Goal: Task Accomplishment & Management: Manage account settings

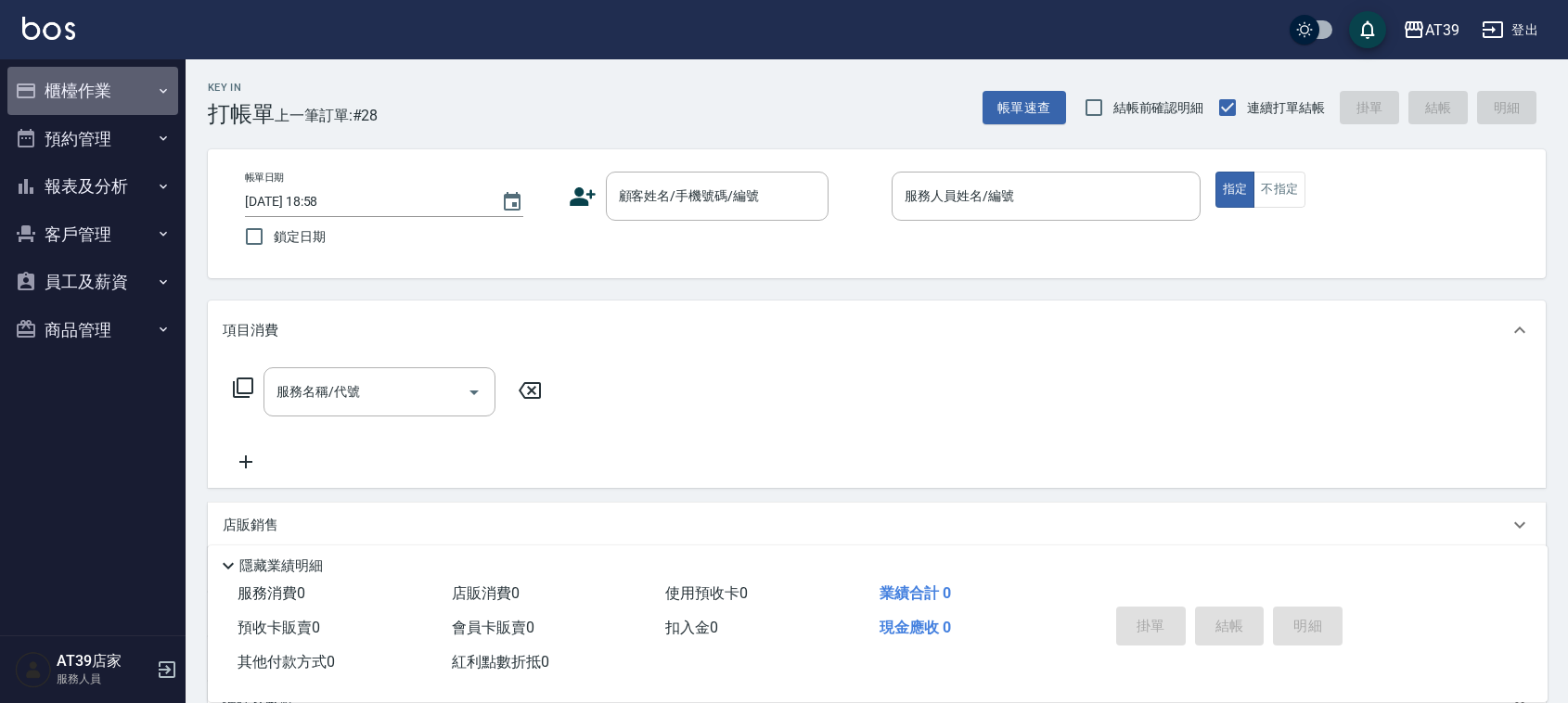
click at [68, 71] on button "櫃檯作業" at bounding box center [92, 90] width 171 height 49
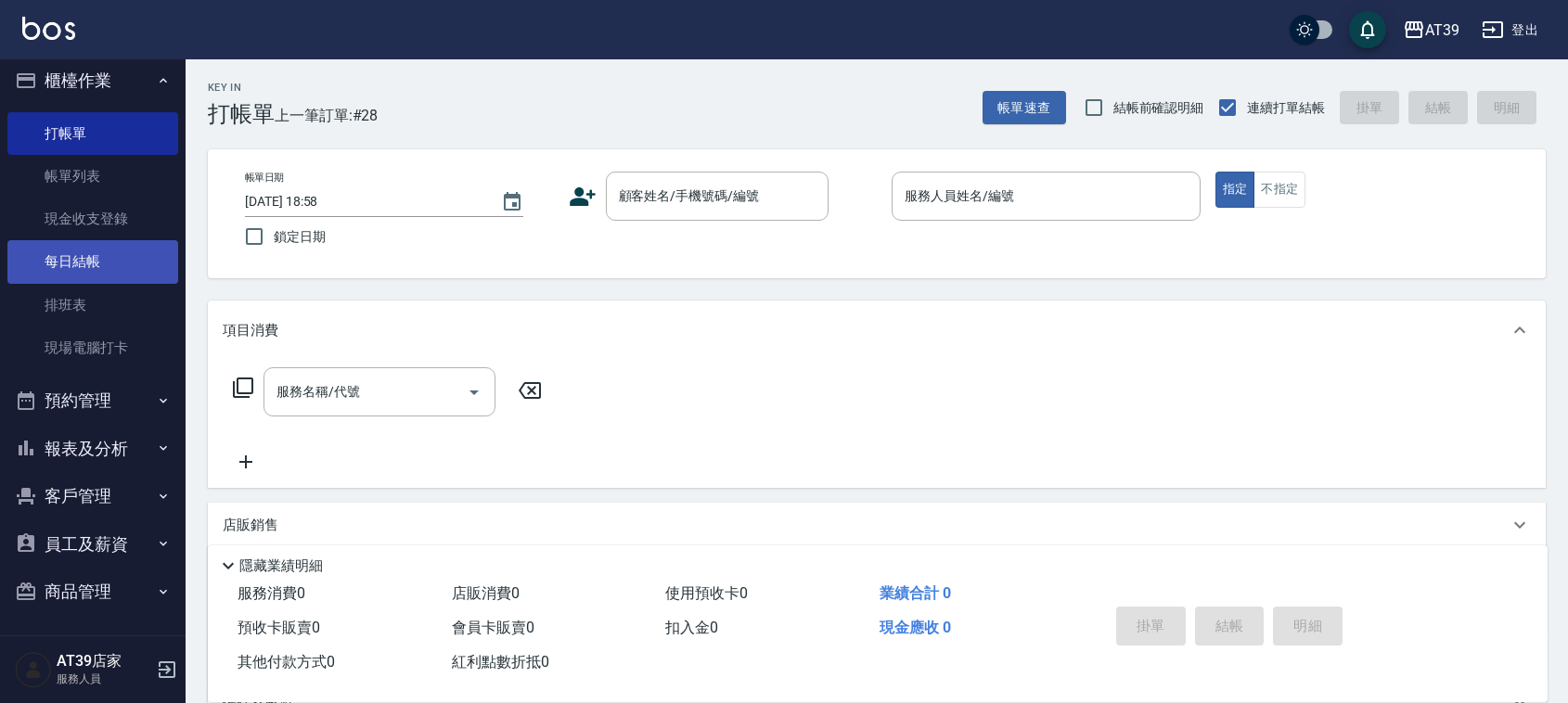
scroll to position [12, 0]
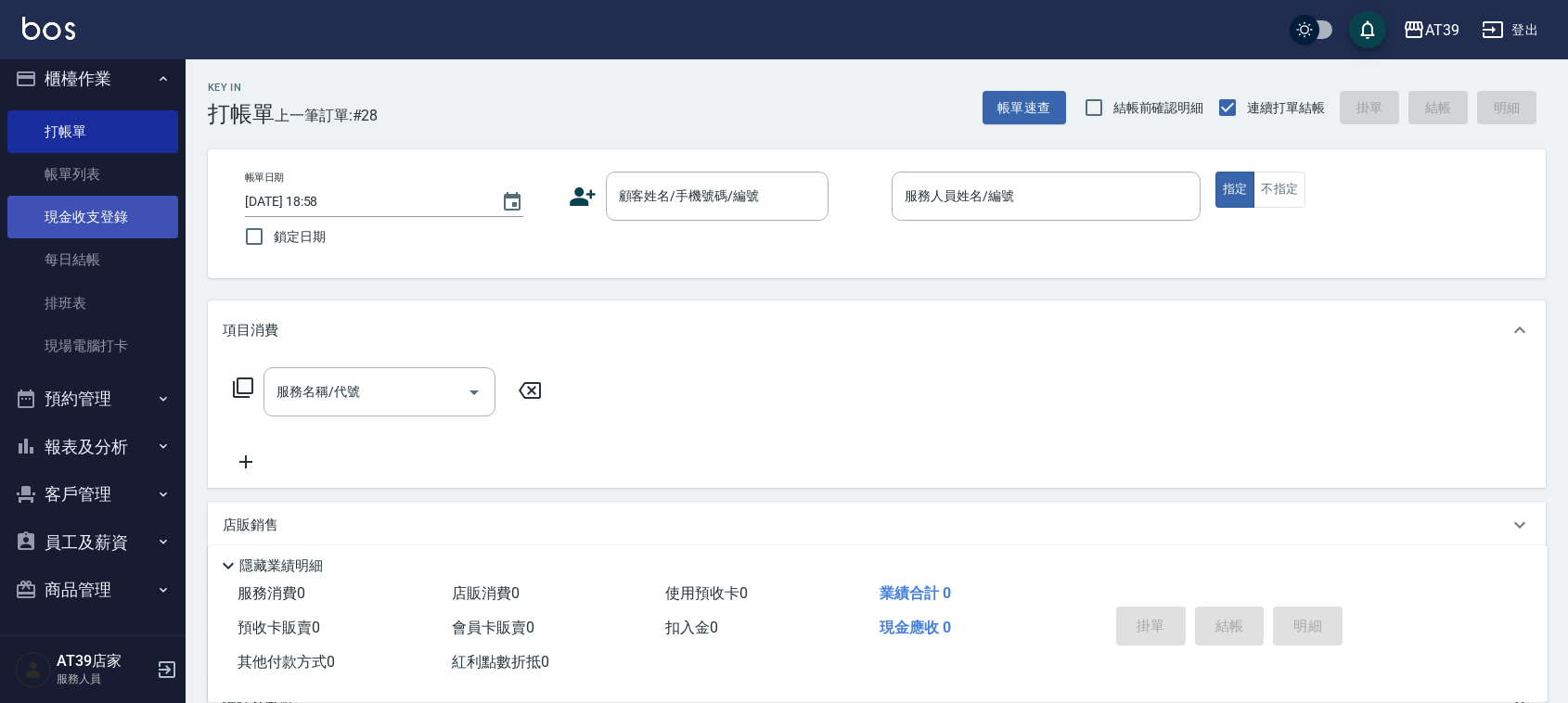
click at [126, 197] on link "現金收支登錄" at bounding box center [92, 216] width 171 height 43
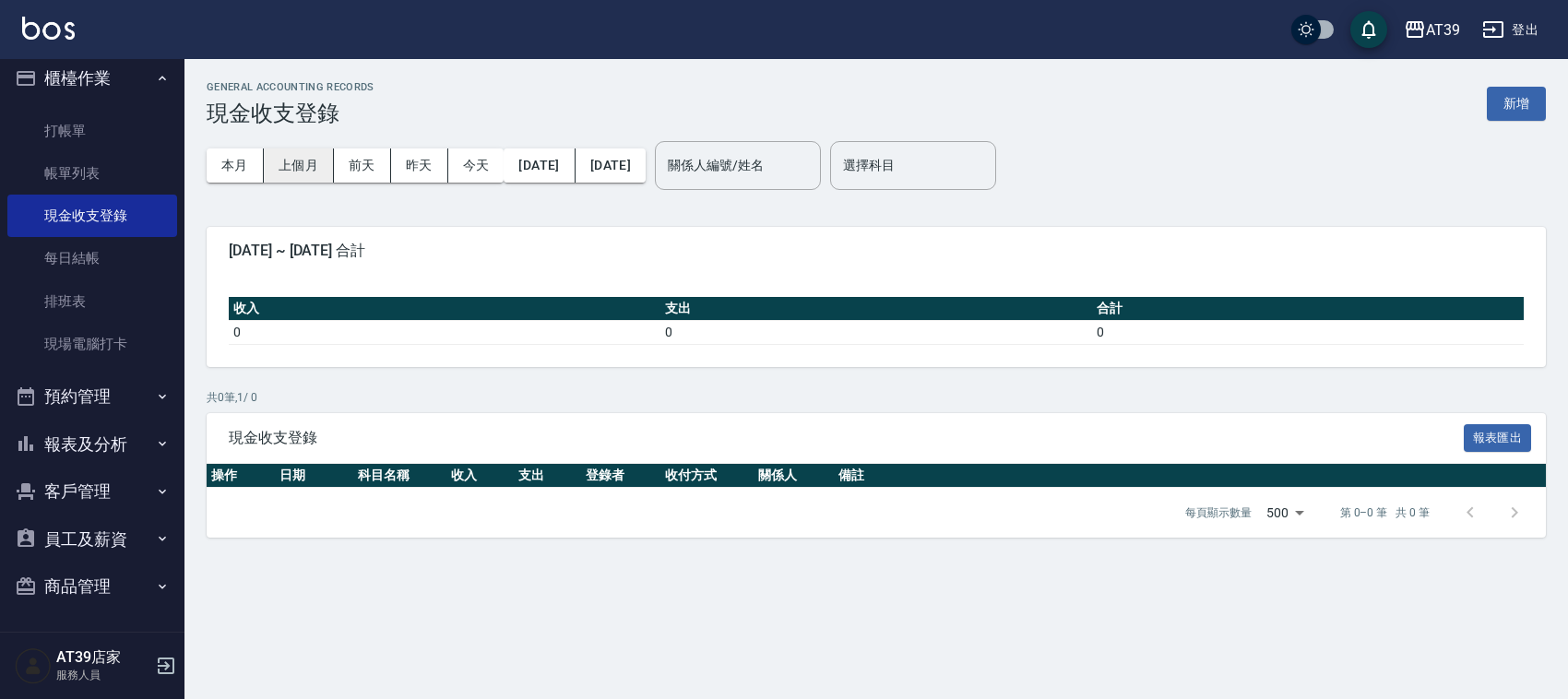
click at [310, 157] on button "上個月" at bounding box center [298, 166] width 70 height 34
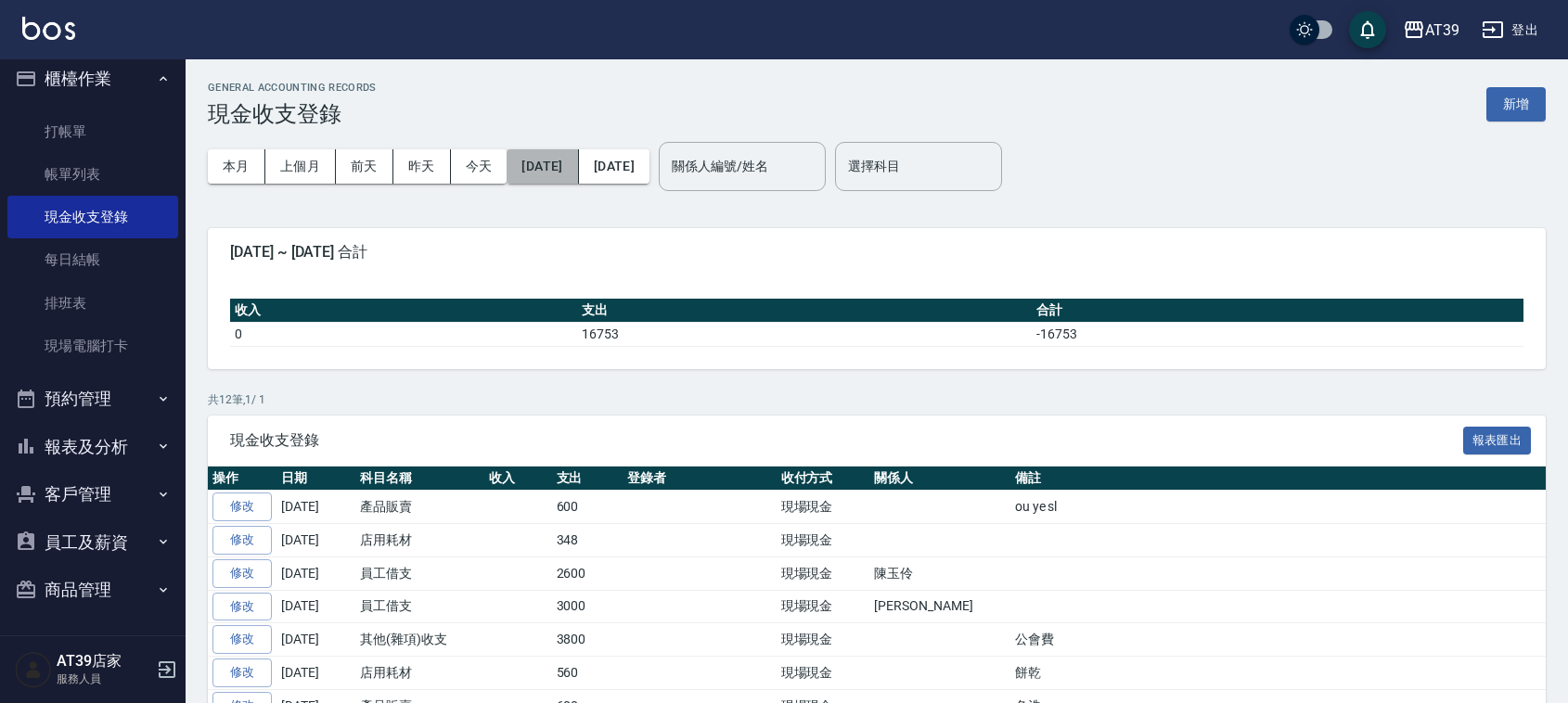
click at [561, 177] on button "[DATE]" at bounding box center [541, 167] width 71 height 34
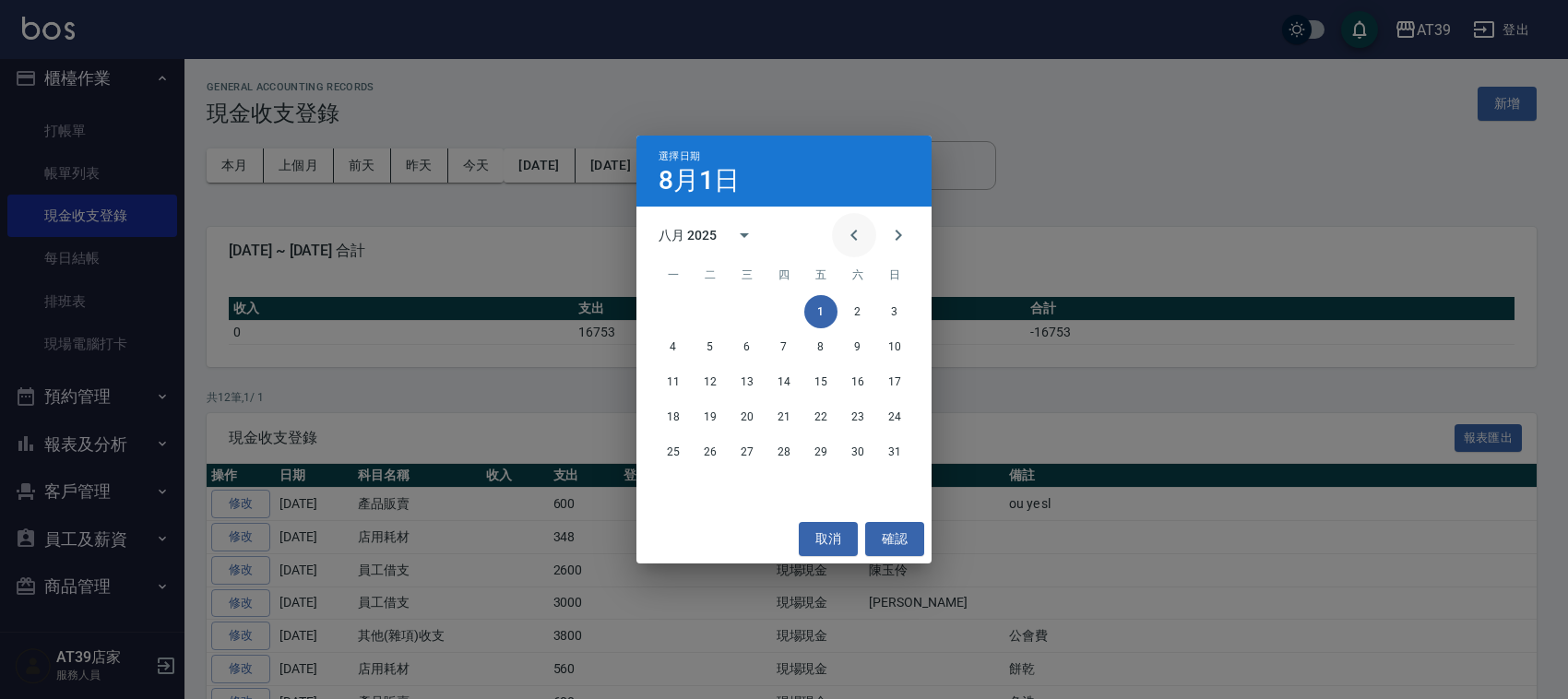
click at [840, 241] on button "Previous month" at bounding box center [854, 235] width 45 height 45
click at [717, 307] on button "1" at bounding box center [710, 311] width 33 height 33
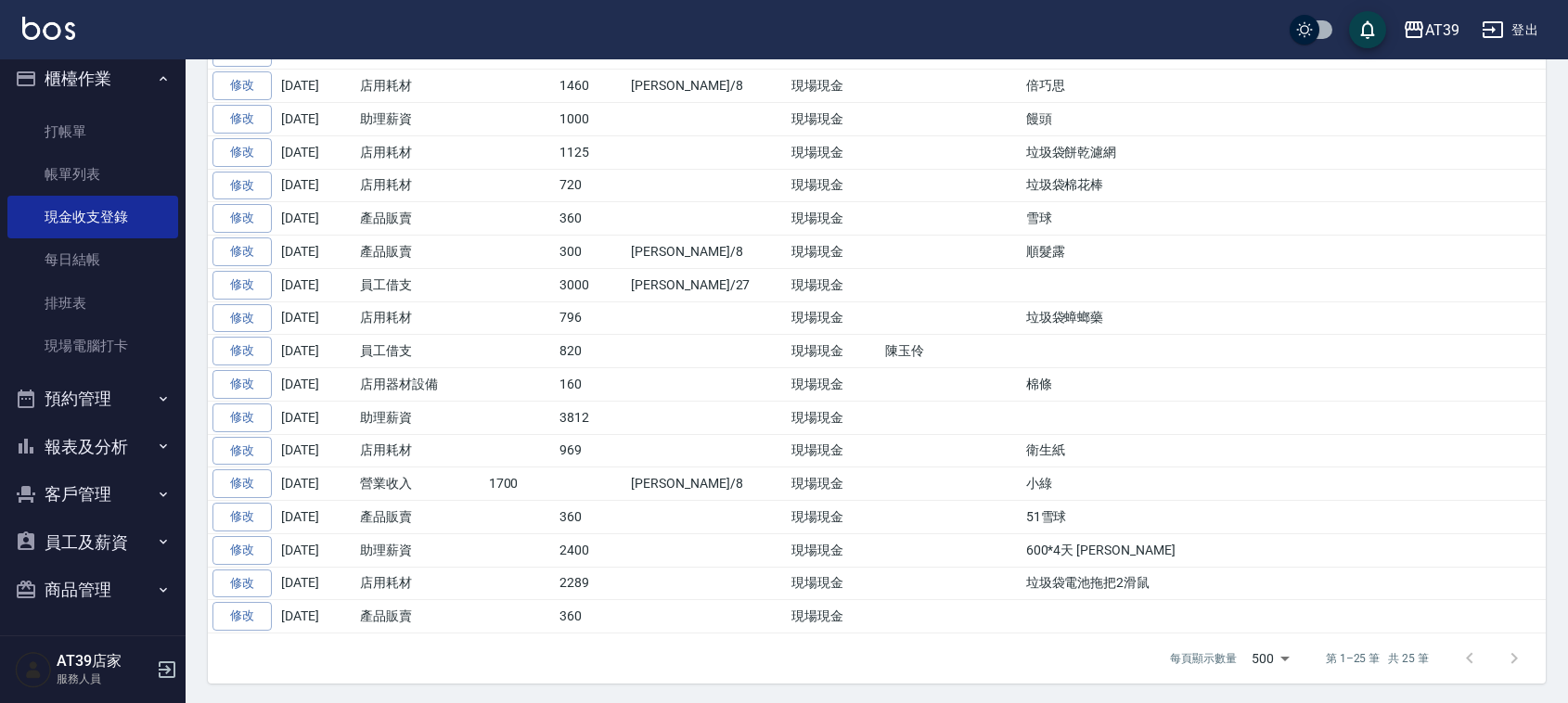
scroll to position [695, 0]
click at [392, 461] on td "店用耗材" at bounding box center [419, 448] width 129 height 33
drag, startPoint x: 349, startPoint y: 459, endPoint x: 446, endPoint y: 456, distance: 97.0
click at [446, 456] on tr "修改 [DATE] 店用耗材 969 現場現金 衛生紙" at bounding box center [877, 448] width 1338 height 33
click at [446, 456] on td "店用耗材" at bounding box center [419, 448] width 129 height 33
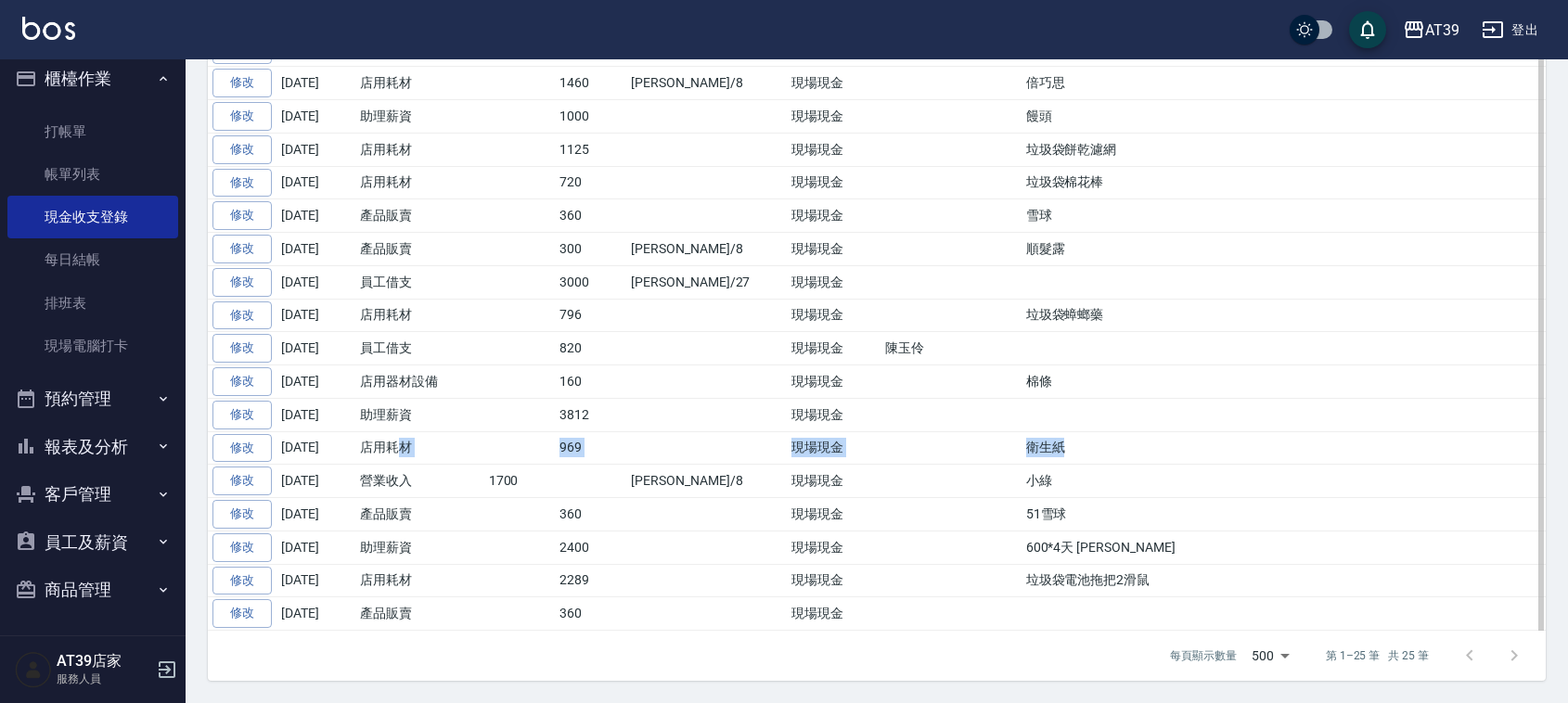
drag, startPoint x: 446, startPoint y: 456, endPoint x: 998, endPoint y: 452, distance: 552.0
click at [998, 452] on tr "修改 [DATE] 店用耗材 969 現場現金 衛生紙" at bounding box center [877, 448] width 1338 height 33
click at [1022, 452] on td "衛生紙" at bounding box center [1284, 448] width 524 height 33
drag, startPoint x: 998, startPoint y: 452, endPoint x: 295, endPoint y: 470, distance: 703.2
click at [295, 465] on tr "修改 [DATE] 店用耗材 969 現場現金 衛生紙" at bounding box center [877, 448] width 1338 height 33
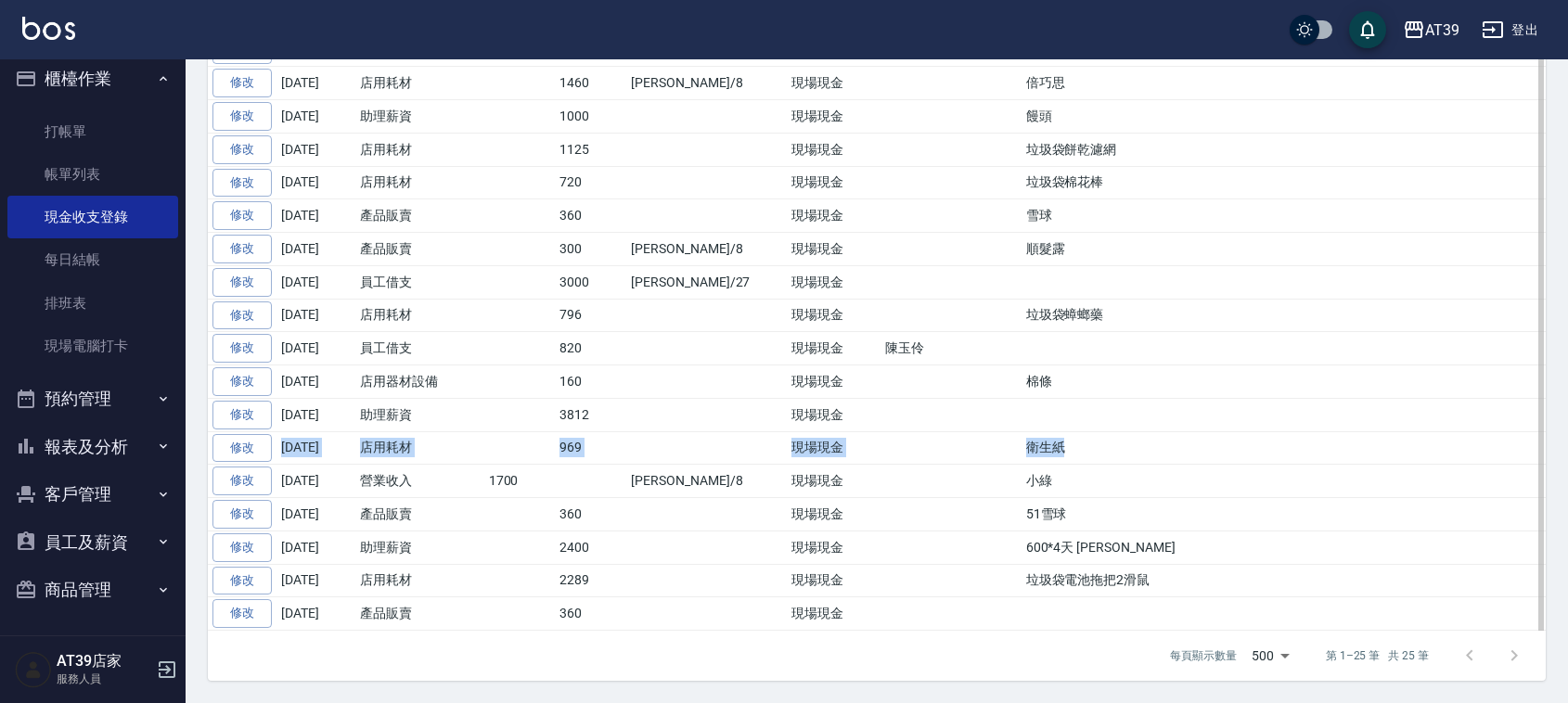
click at [428, 454] on td "店用耗材" at bounding box center [419, 448] width 129 height 33
drag, startPoint x: 428, startPoint y: 454, endPoint x: 1155, endPoint y: 456, distance: 727.0
click at [1155, 456] on tr "修改 [DATE] 店用耗材 969 現場現金 衛生紙" at bounding box center [877, 448] width 1338 height 33
click at [1155, 456] on td "衛生紙" at bounding box center [1284, 448] width 524 height 33
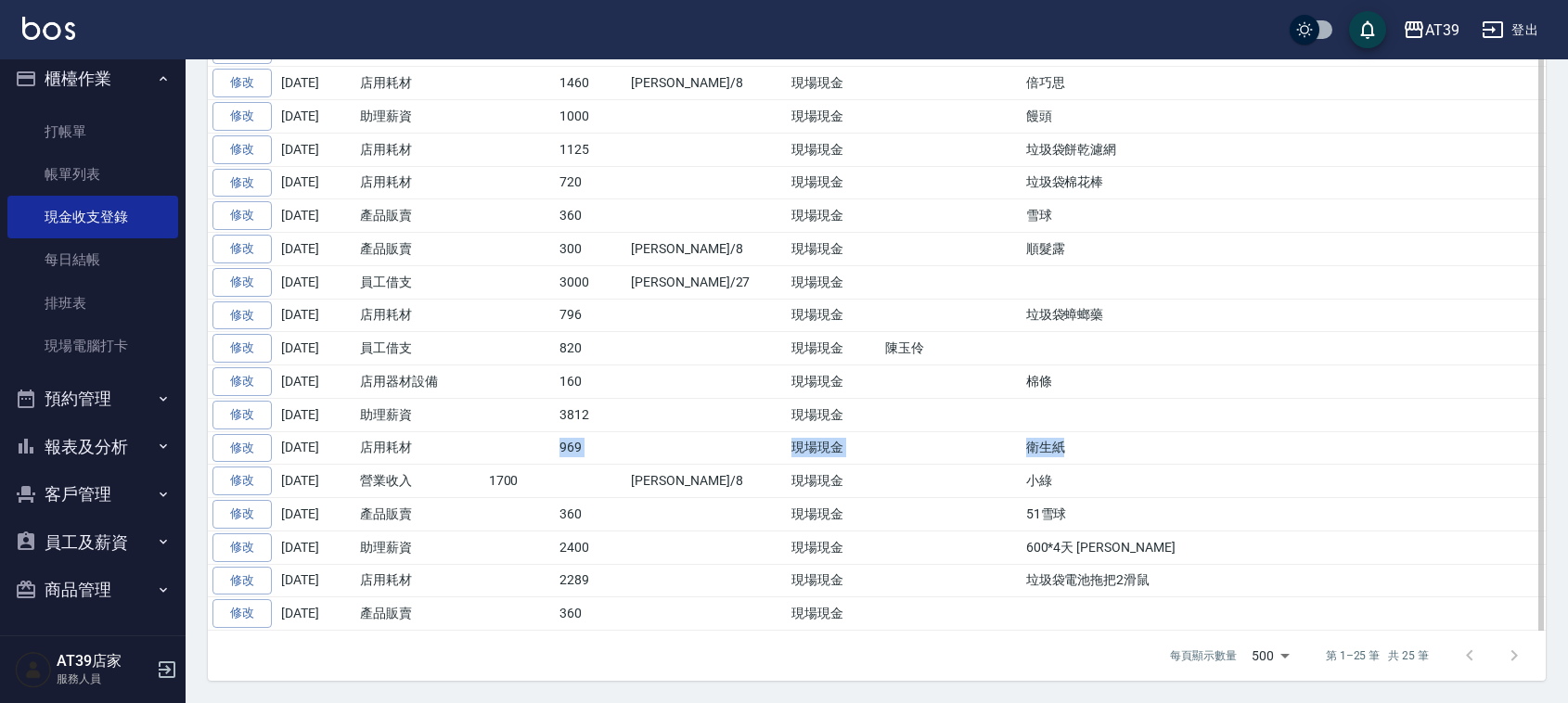
drag, startPoint x: 1155, startPoint y: 456, endPoint x: 443, endPoint y: 446, distance: 712.1
click at [465, 443] on tr "修改 [DATE] 店用耗材 969 現場現金 衛生紙" at bounding box center [877, 448] width 1338 height 33
click at [332, 454] on tr "修改 [DATE] 店用耗材 969 現場現金 衛生紙" at bounding box center [877, 448] width 1338 height 33
click at [294, 454] on td "[DATE]" at bounding box center [316, 448] width 79 height 33
click at [289, 452] on td "[DATE]" at bounding box center [316, 448] width 79 height 33
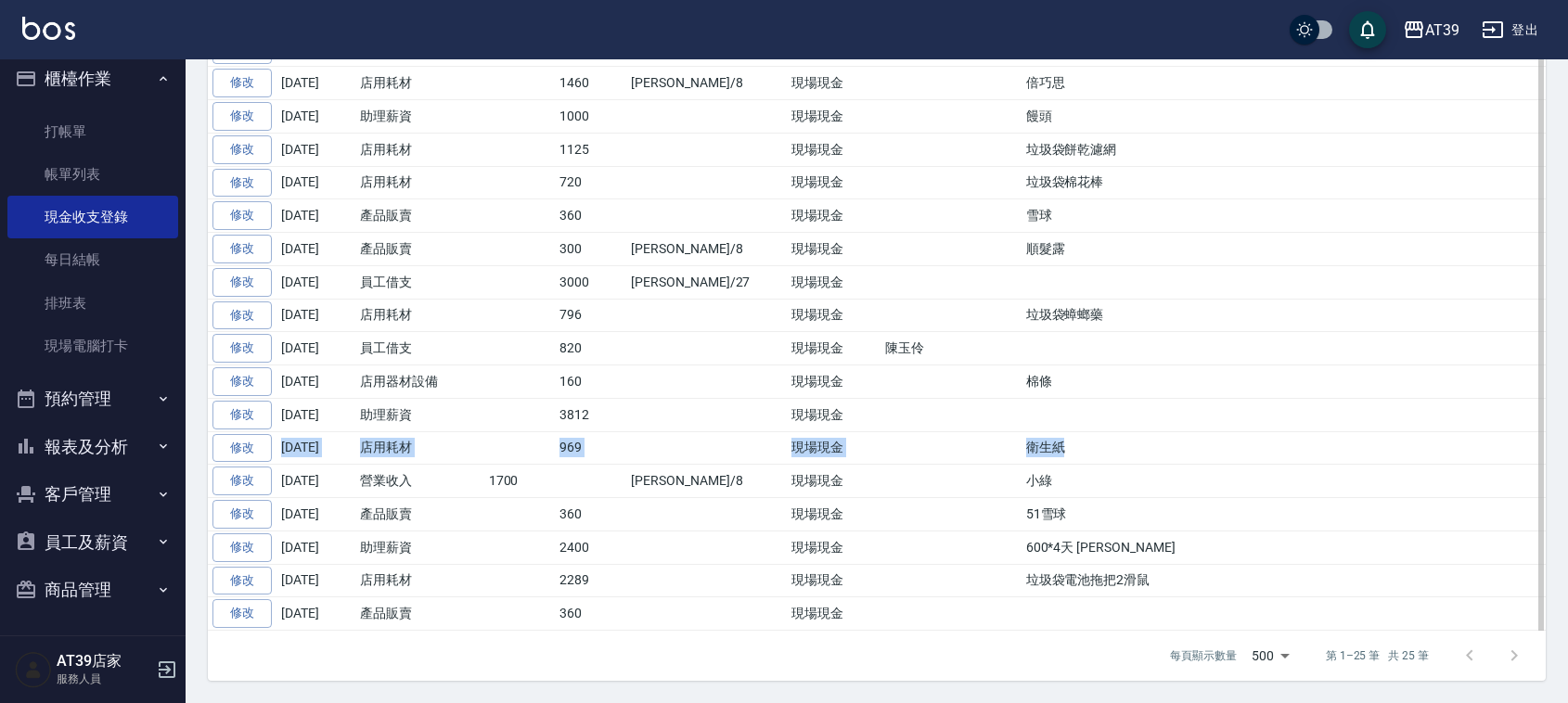
drag, startPoint x: 283, startPoint y: 447, endPoint x: 970, endPoint y: 452, distance: 687.0
click at [970, 452] on tr "修改 [DATE] 店用耗材 969 現場現金 衛生紙" at bounding box center [877, 448] width 1338 height 33
click at [1022, 452] on td "衛生紙" at bounding box center [1284, 448] width 524 height 33
drag, startPoint x: 970, startPoint y: 452, endPoint x: 275, endPoint y: 470, distance: 695.2
click at [275, 465] on tr "修改 [DATE] 店用耗材 969 現場現金 衛生紙" at bounding box center [877, 448] width 1338 height 33
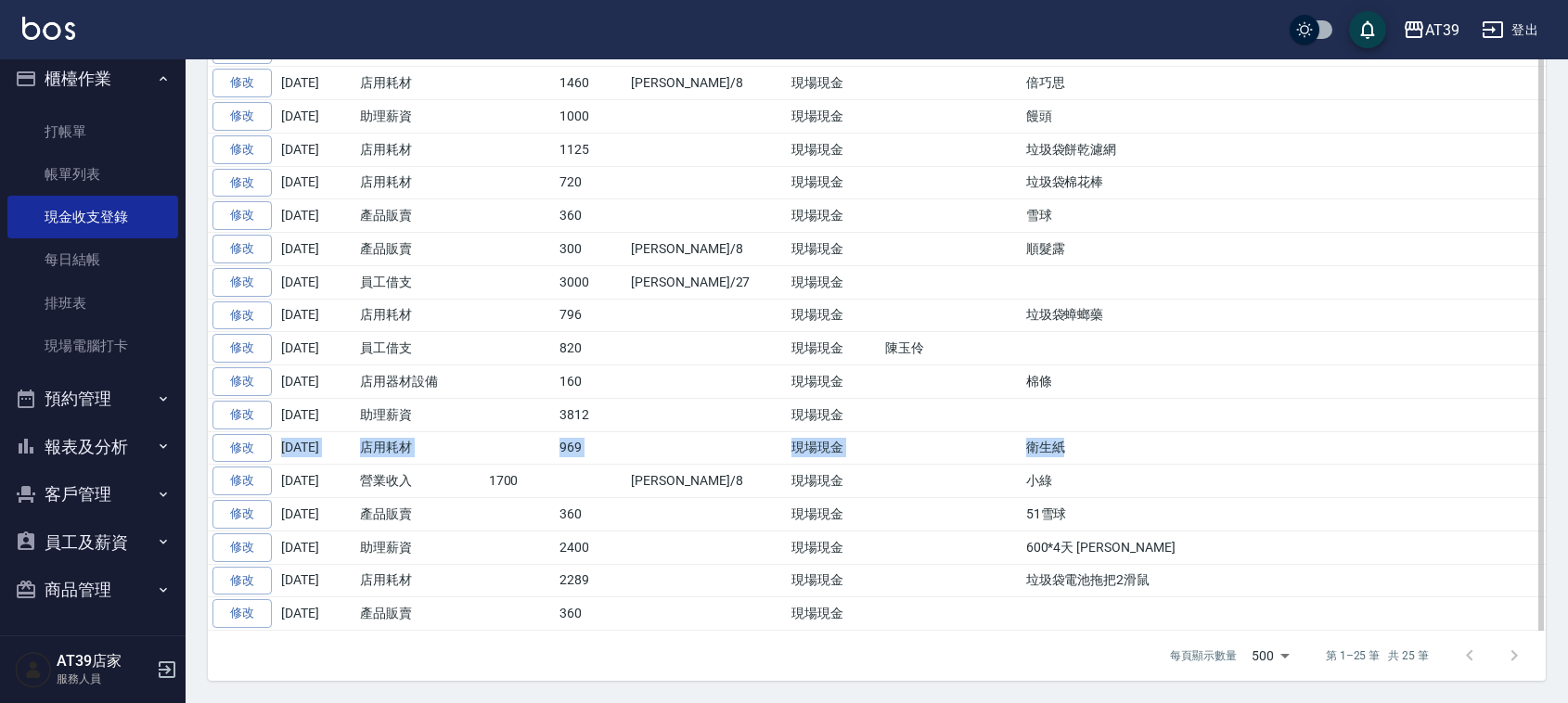
click at [276, 465] on td "[DATE]" at bounding box center [316, 448] width 79 height 33
drag, startPoint x: 288, startPoint y: 454, endPoint x: 940, endPoint y: 446, distance: 652.0
click at [940, 446] on tr "修改 [DATE] 店用耗材 969 現場現金 衛生紙" at bounding box center [877, 448] width 1338 height 33
click at [51, 18] on img at bounding box center [48, 29] width 52 height 23
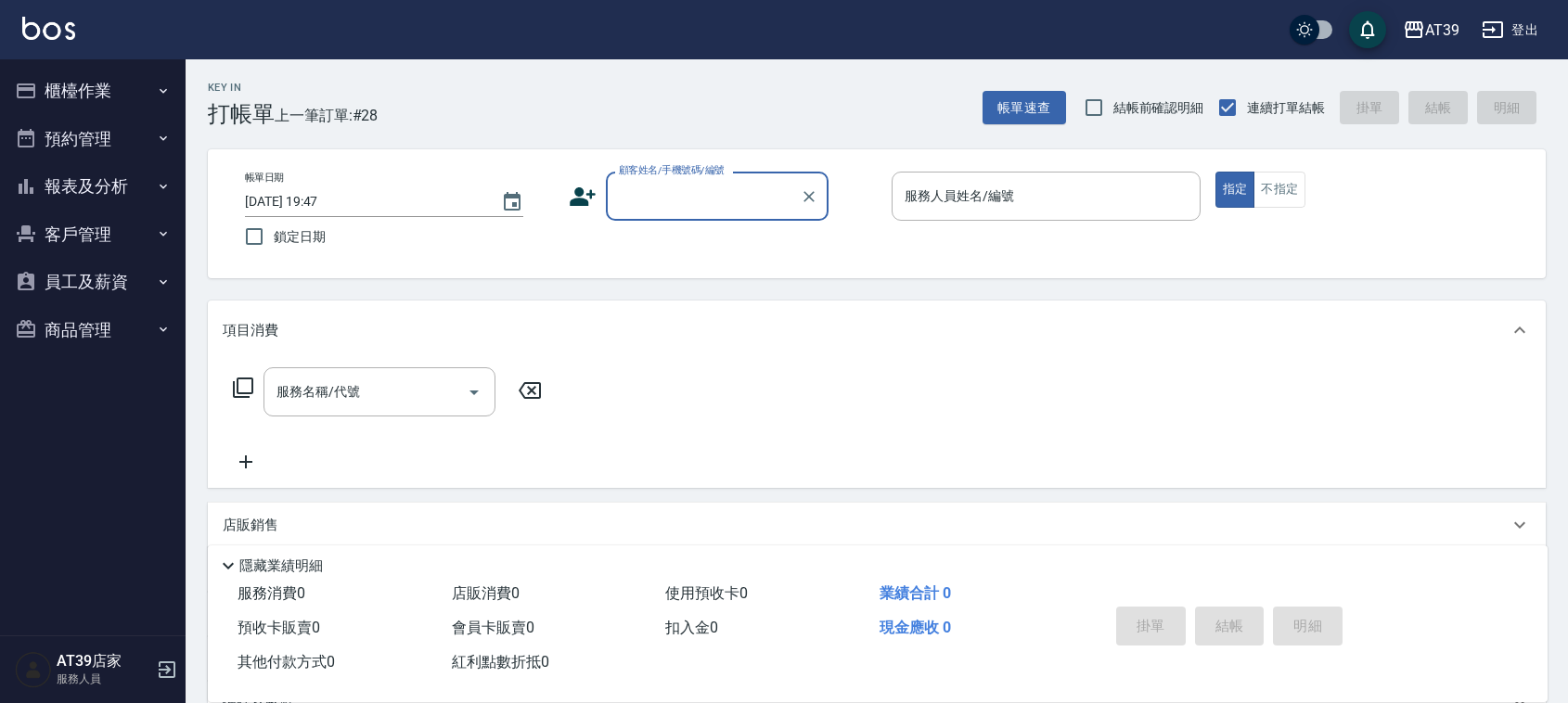
click at [132, 169] on button "報表及分析" at bounding box center [92, 186] width 171 height 49
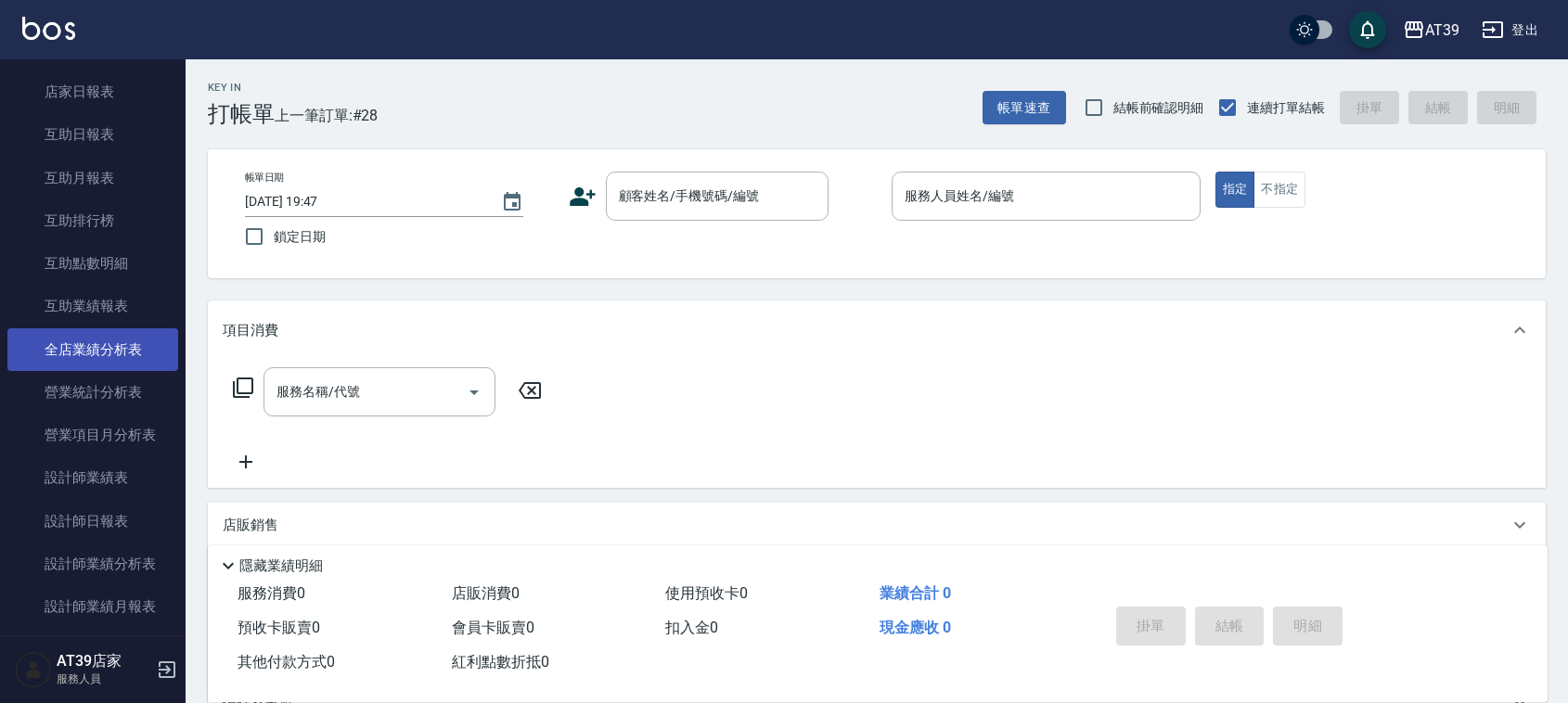
scroll to position [231, 0]
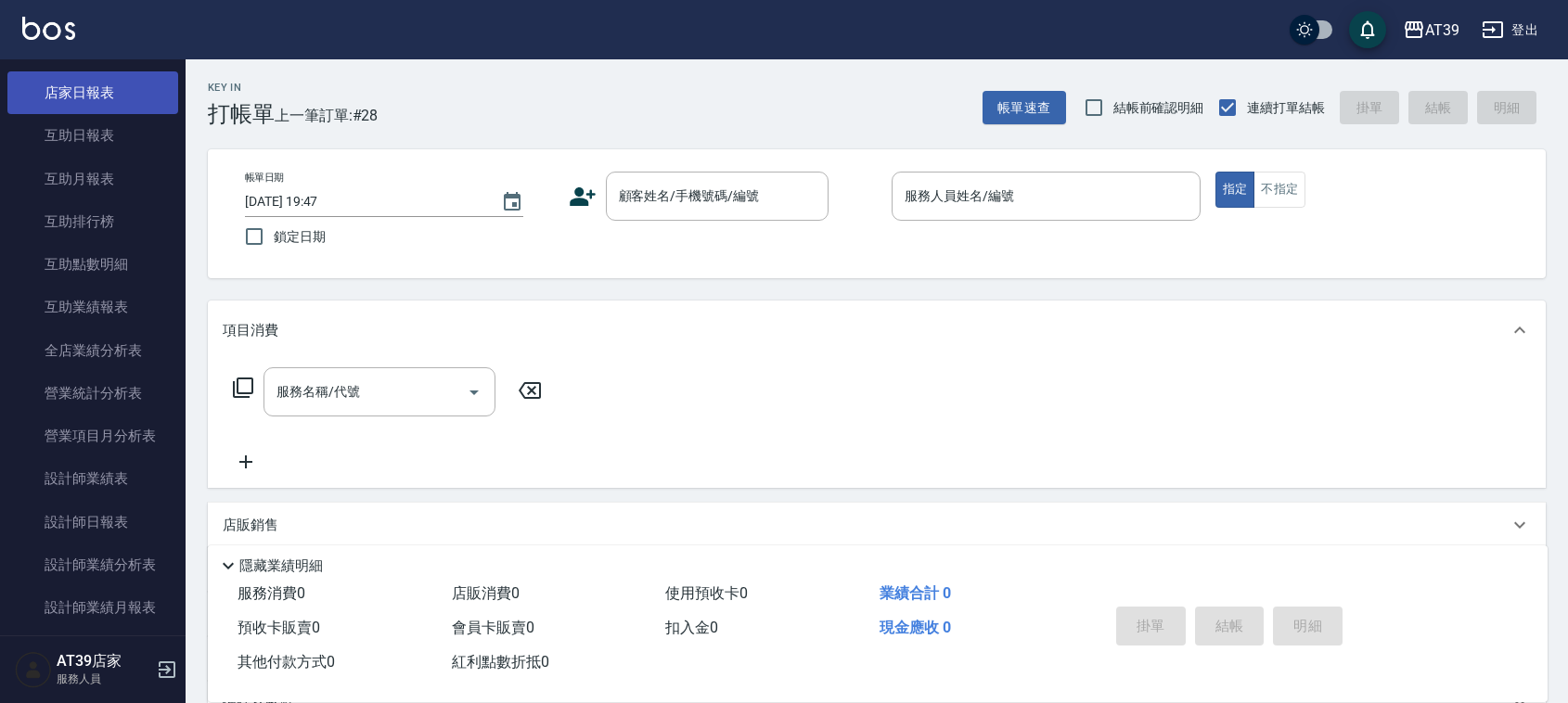
click at [132, 93] on link "店家日報表" at bounding box center [92, 92] width 171 height 43
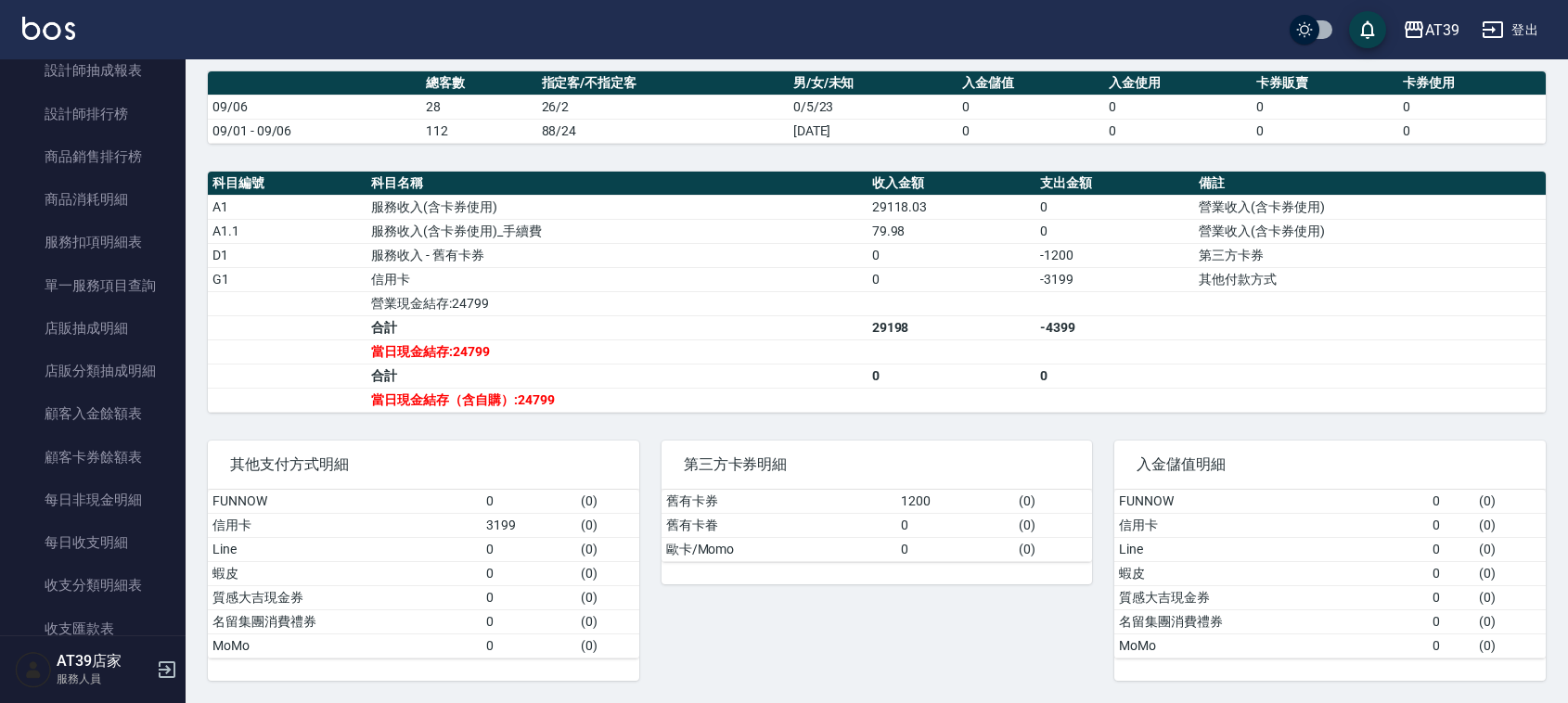
scroll to position [479, 0]
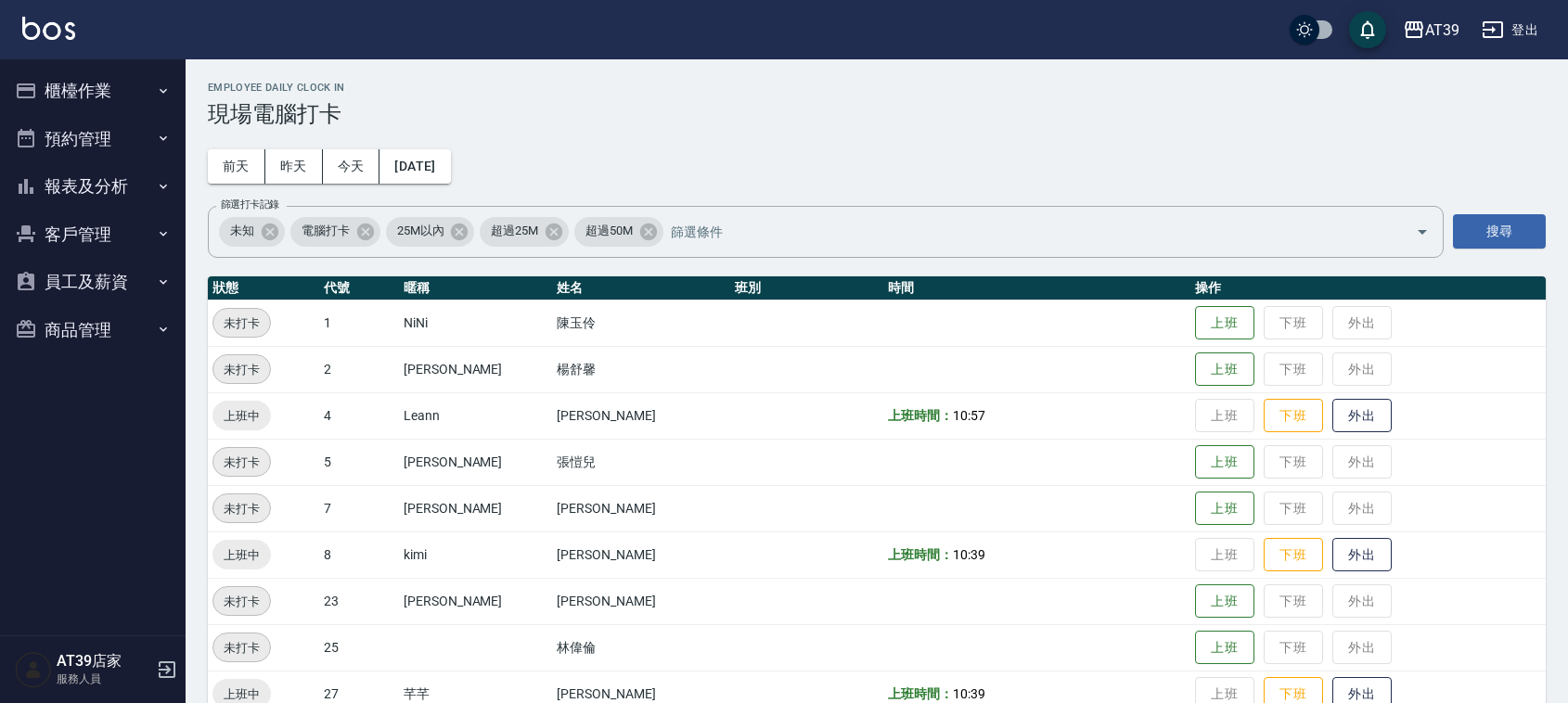
scroll to position [231, 0]
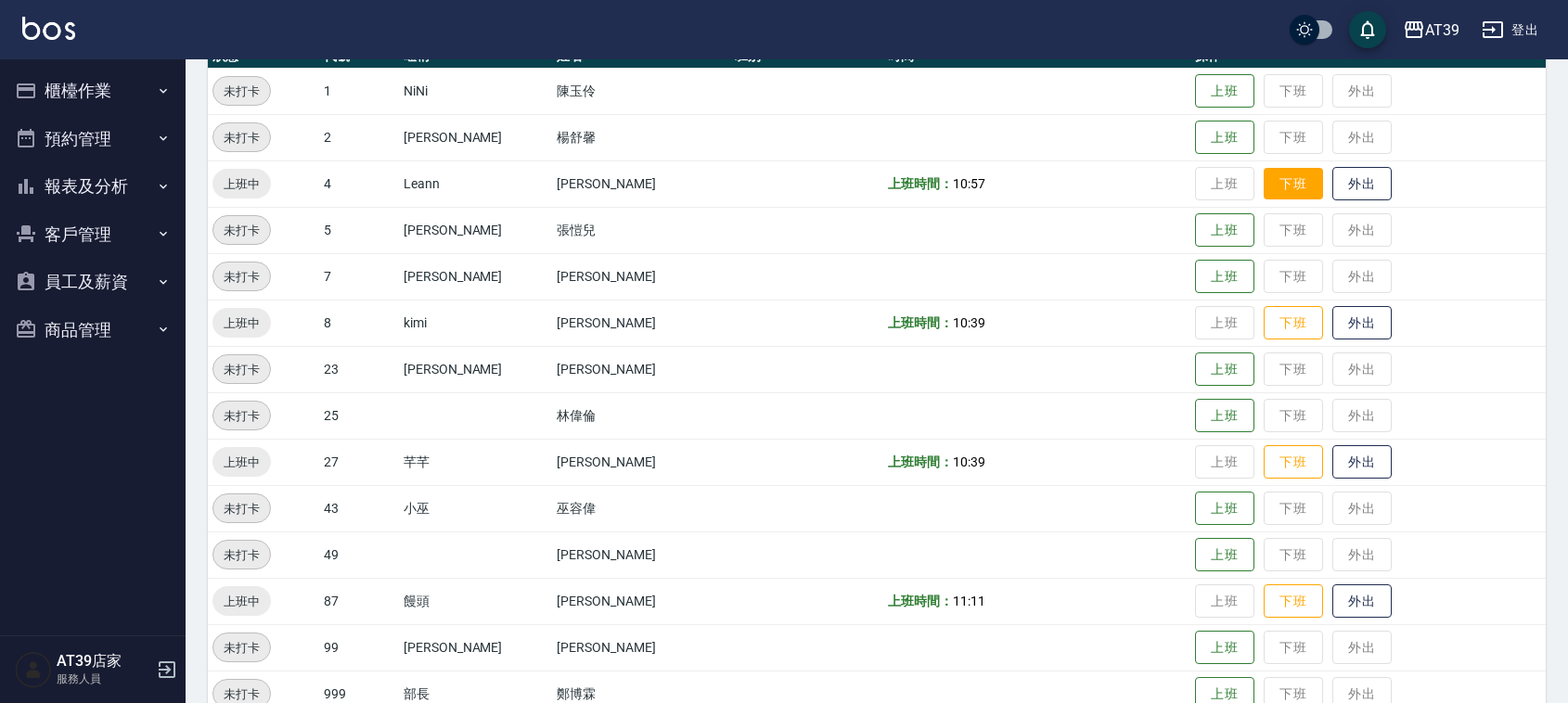
click at [1273, 177] on button "下班" at bounding box center [1293, 184] width 59 height 32
click at [1269, 313] on button "下班" at bounding box center [1293, 323] width 59 height 32
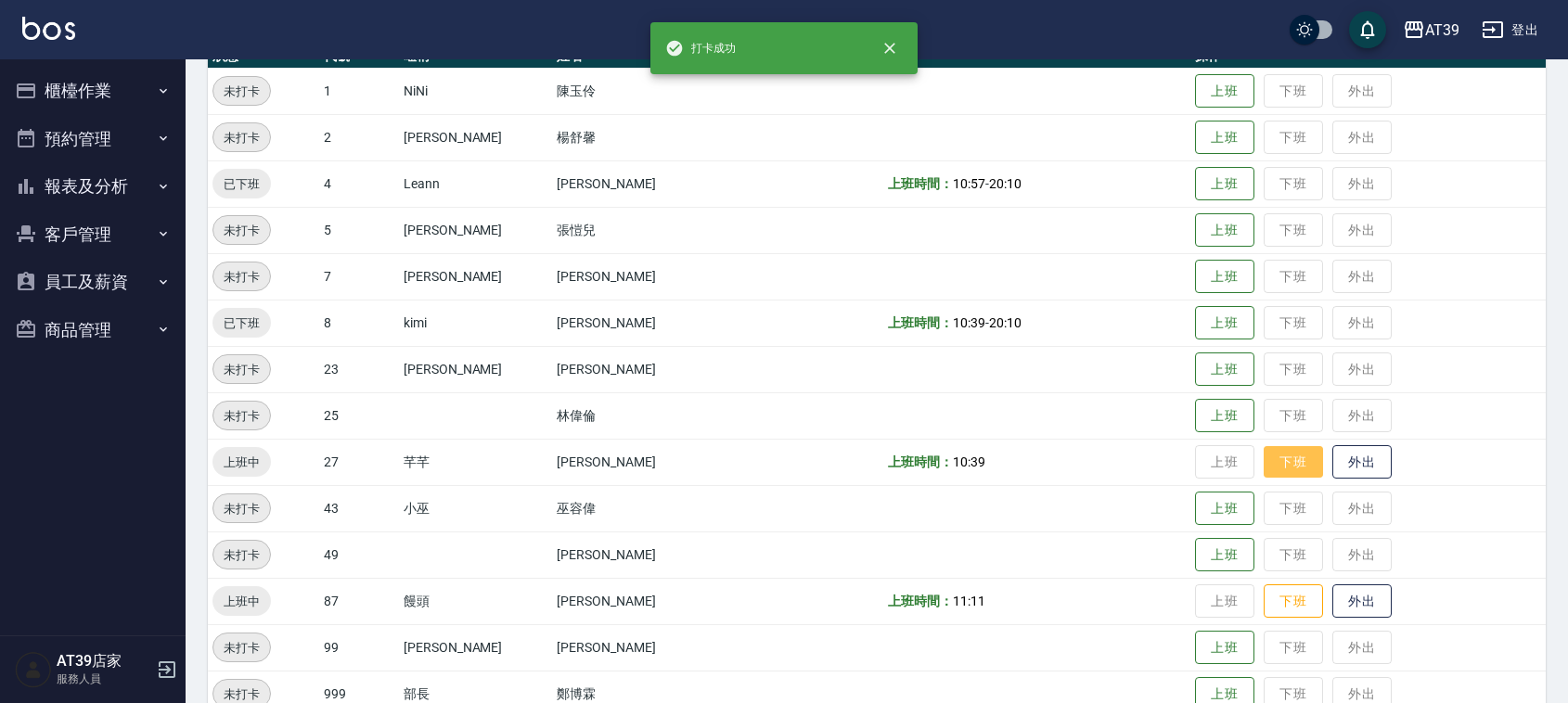
click at [1282, 467] on button "下班" at bounding box center [1293, 462] width 59 height 32
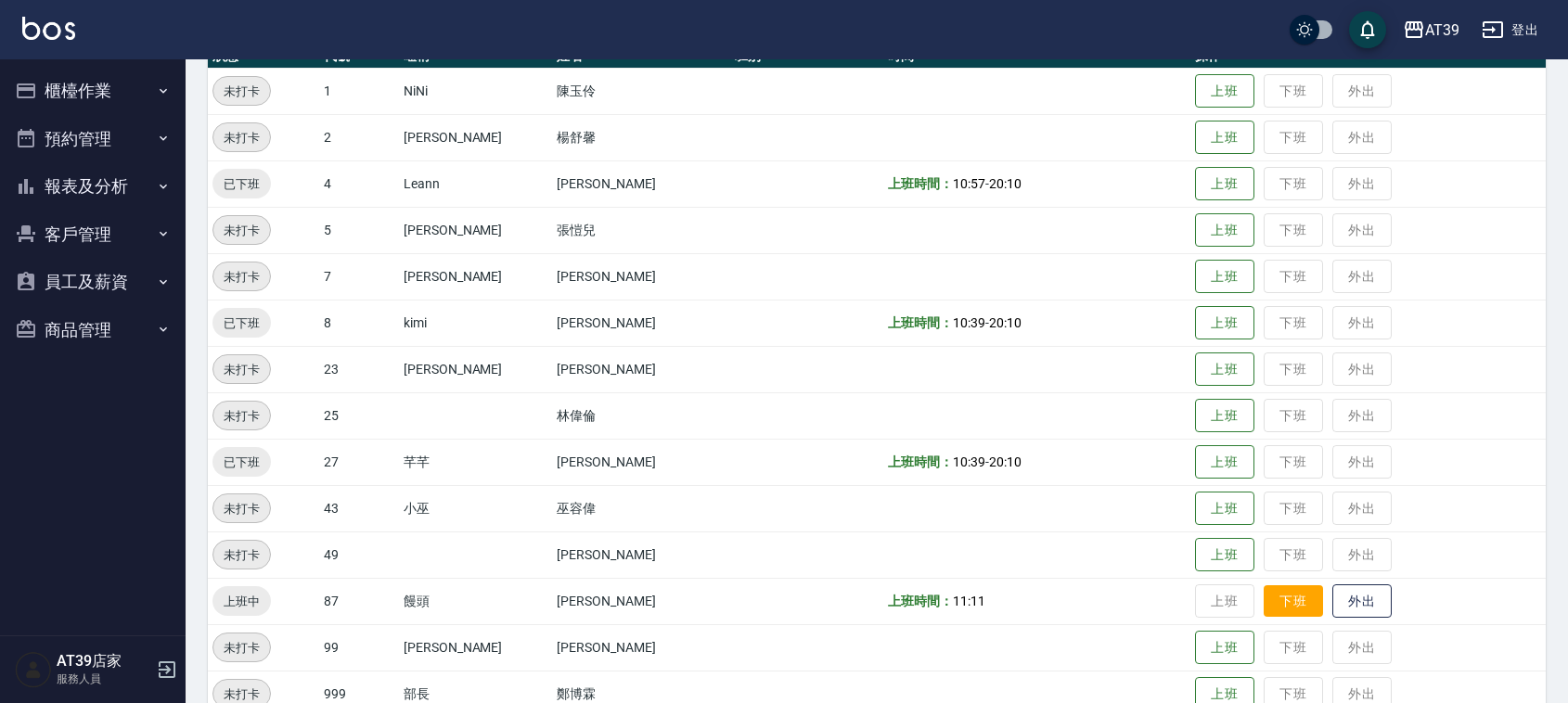
click at [1265, 596] on button "下班" at bounding box center [1293, 601] width 59 height 32
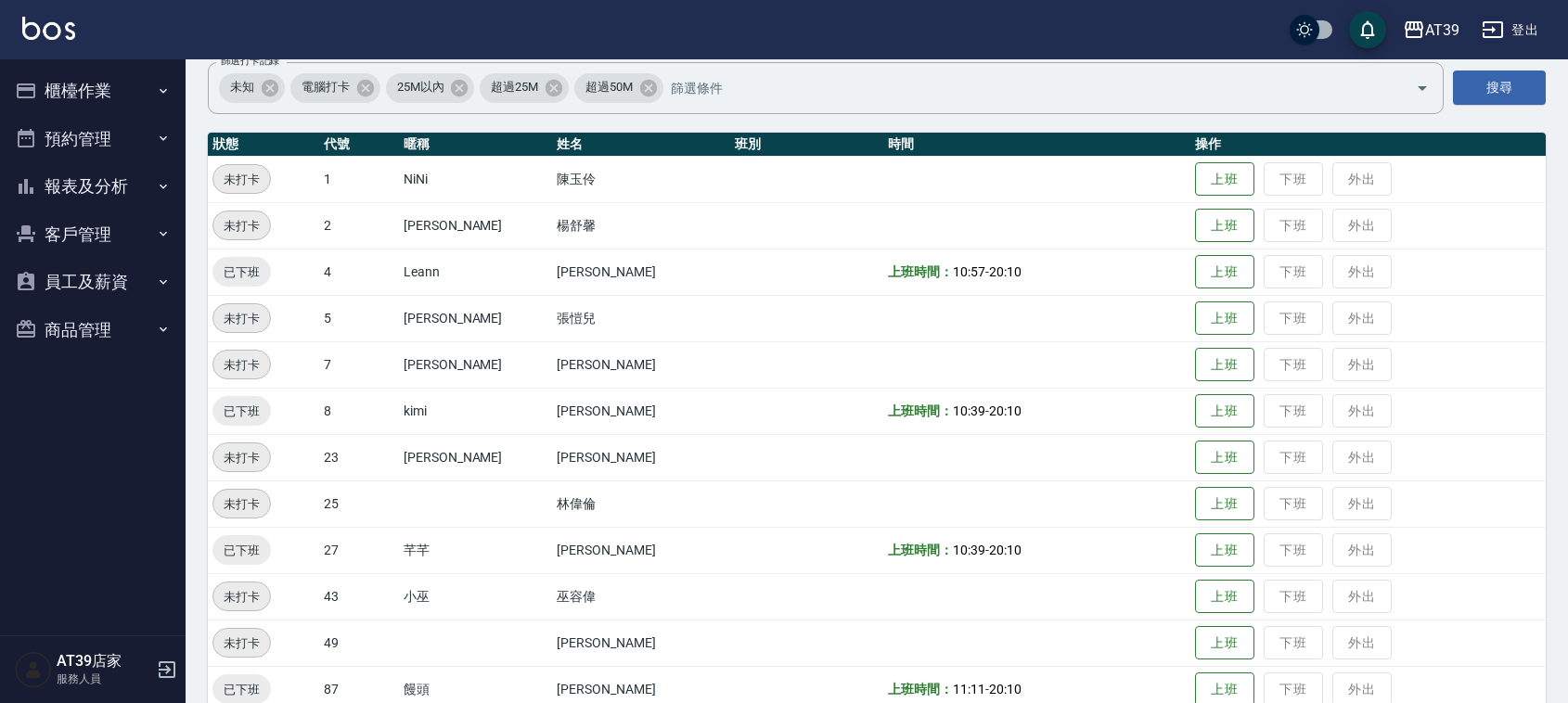
scroll to position [0, 0]
